Goal: Task Accomplishment & Management: Manage account settings

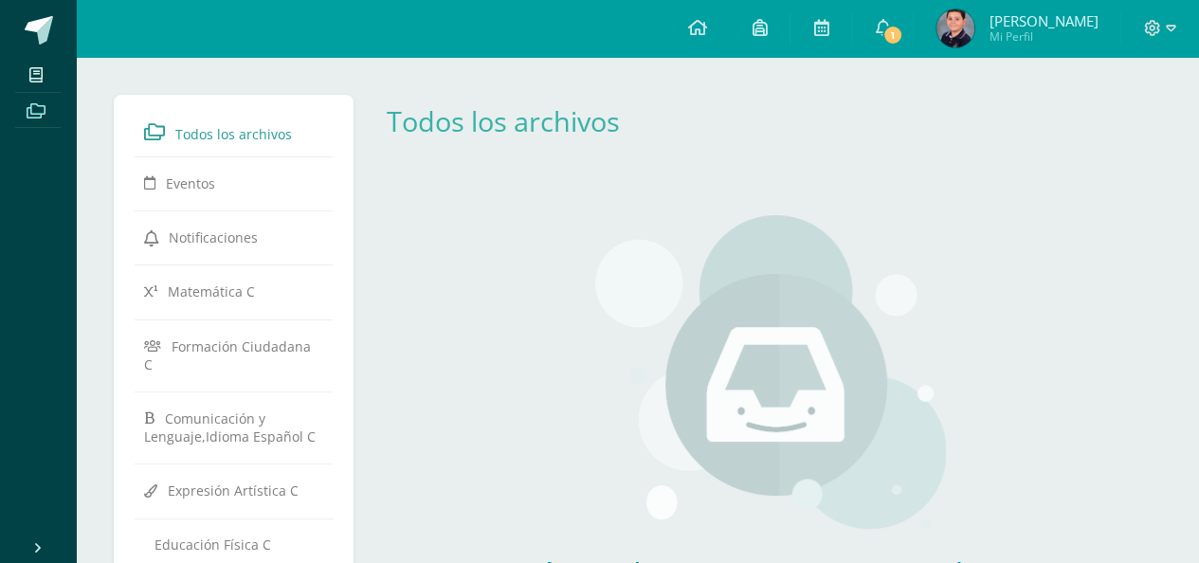
click at [884, 27] on span "1" at bounding box center [892, 35] width 21 height 21
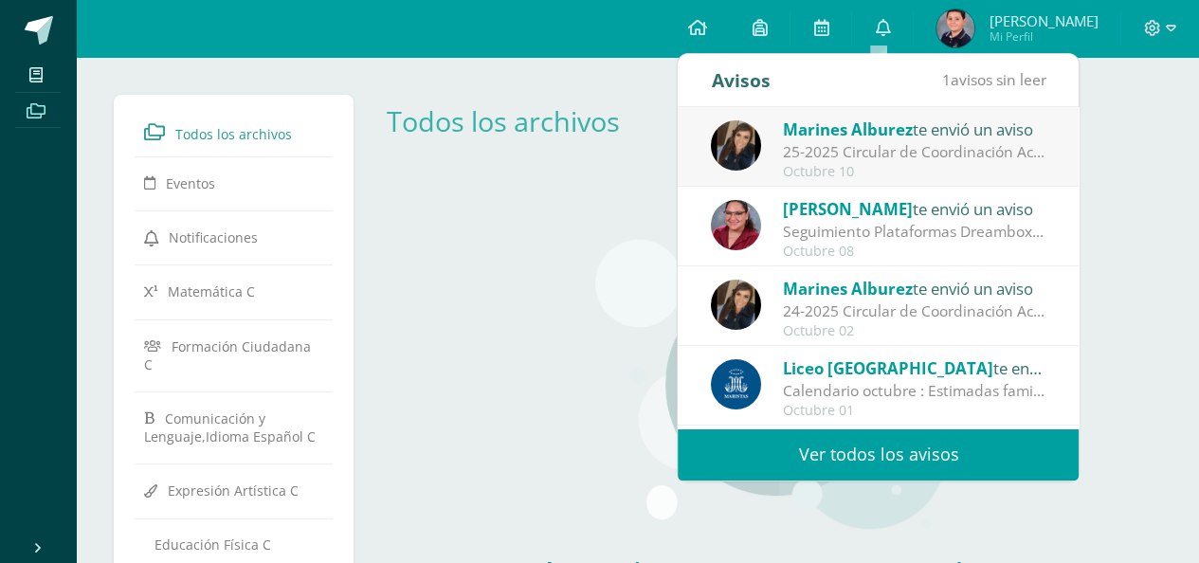
click at [807, 131] on span "Marines Alburez" at bounding box center [848, 129] width 130 height 22
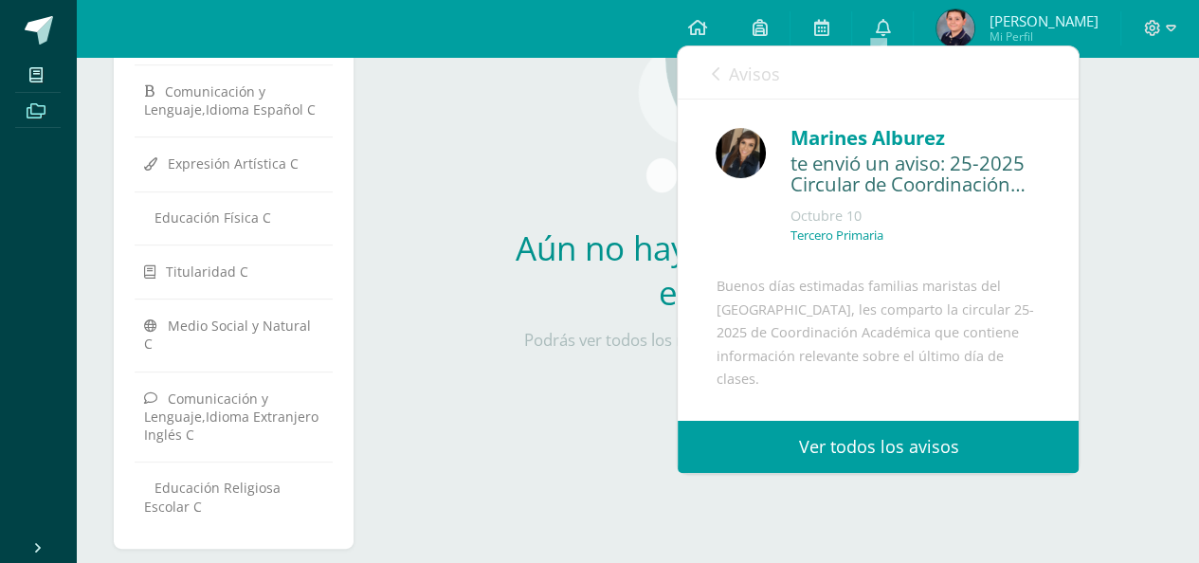
scroll to position [234, 0]
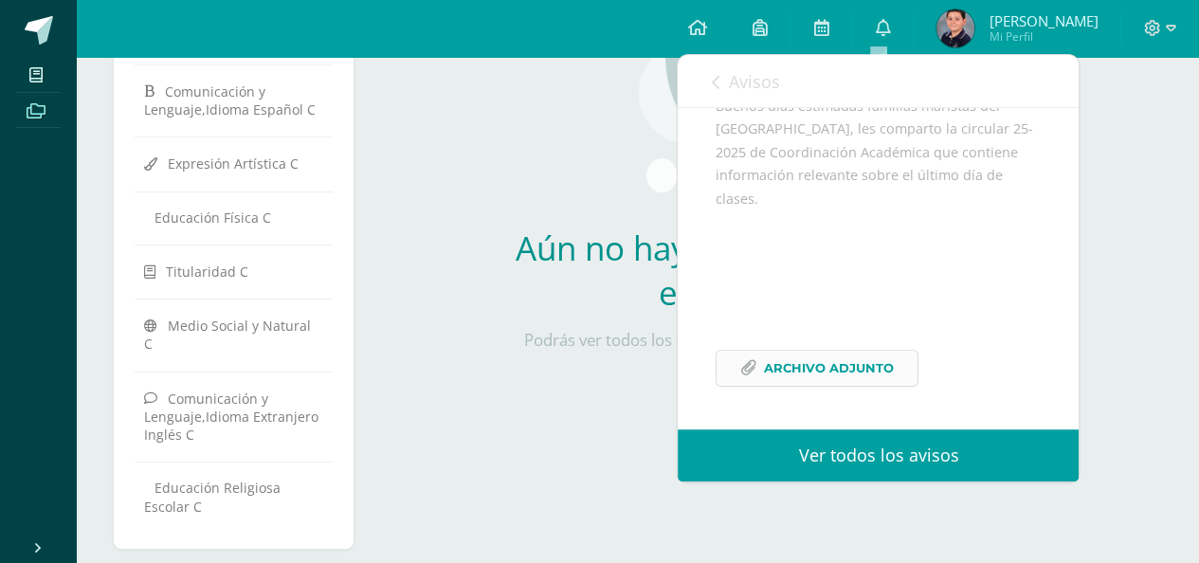
click at [751, 368] on icon at bounding box center [748, 368] width 16 height 16
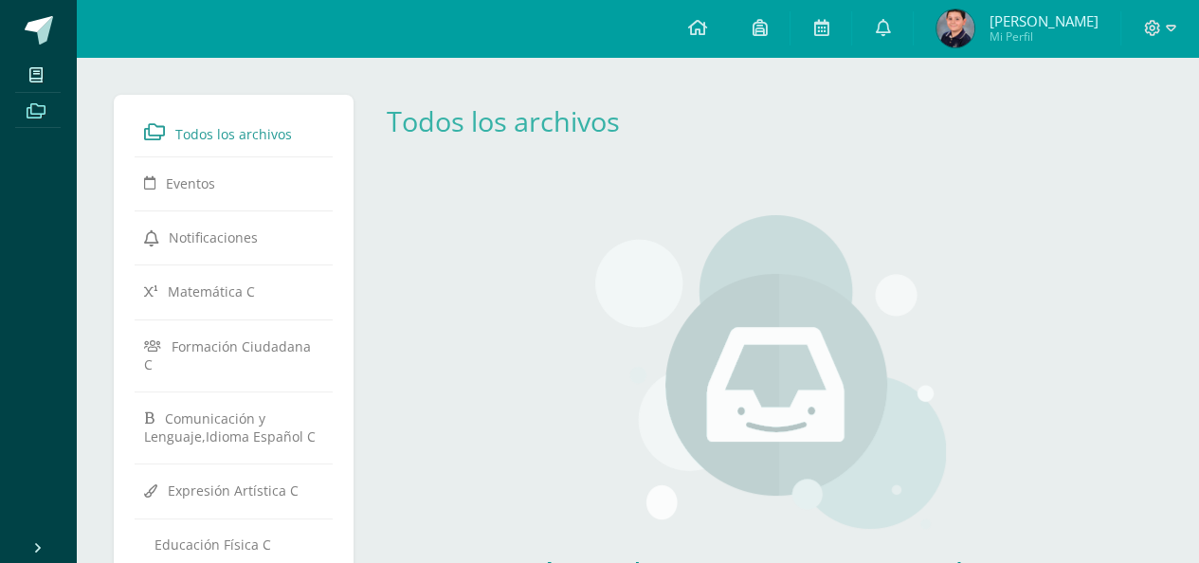
click at [244, 33] on div "Configuración Cerrar sesión [PERSON_NAME] Mi Perfil Avisos 0 avisos sin leer [D…" at bounding box center [637, 28] width 1123 height 57
click at [875, 20] on icon at bounding box center [882, 27] width 15 height 17
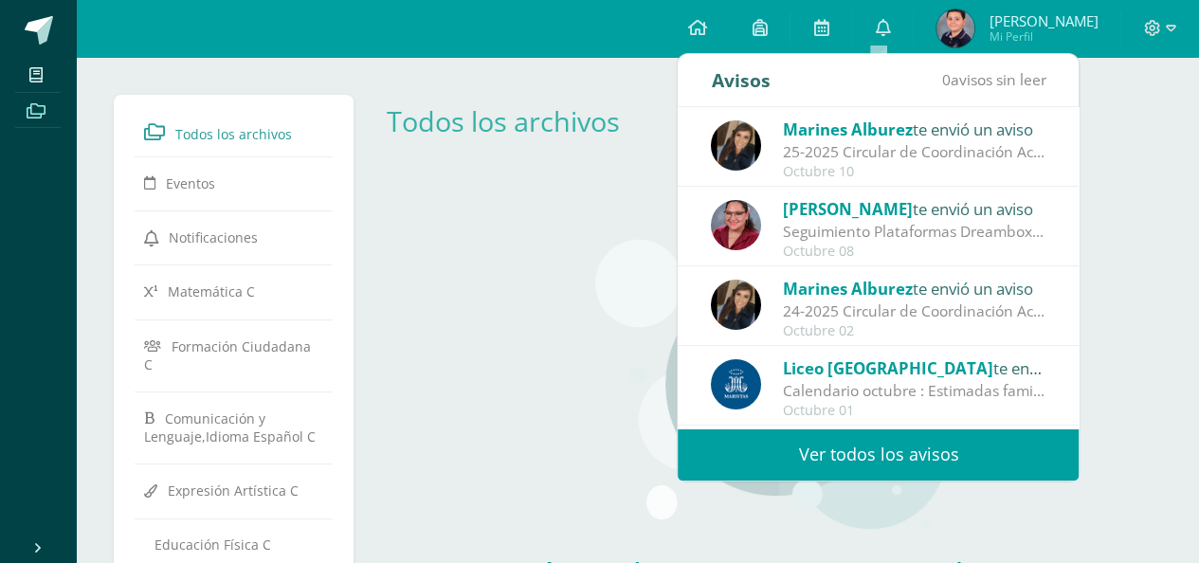
click at [758, 152] on img at bounding box center [736, 145] width 50 height 50
click at [757, 150] on div "Marines [PERSON_NAME] te envió un aviso 25-2025 Circular de Coordinación Académ…" at bounding box center [878, 147] width 401 height 80
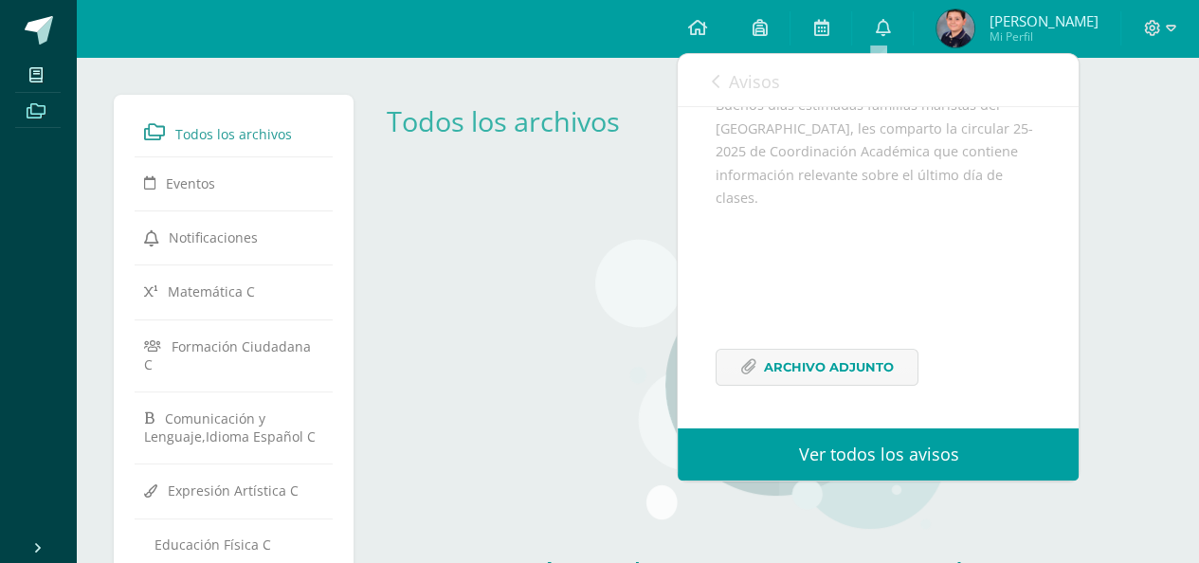
scroll to position [234, 0]
click at [802, 369] on span "Archivo Adjunto" at bounding box center [829, 367] width 130 height 35
